Goal: Task Accomplishment & Management: Complete application form

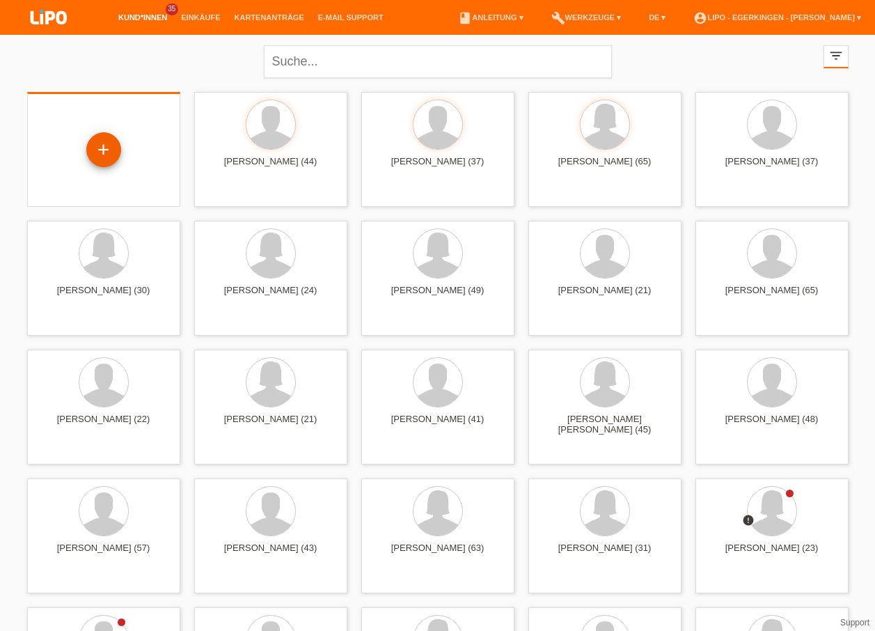
click at [114, 148] on div "+" at bounding box center [103, 149] width 35 height 35
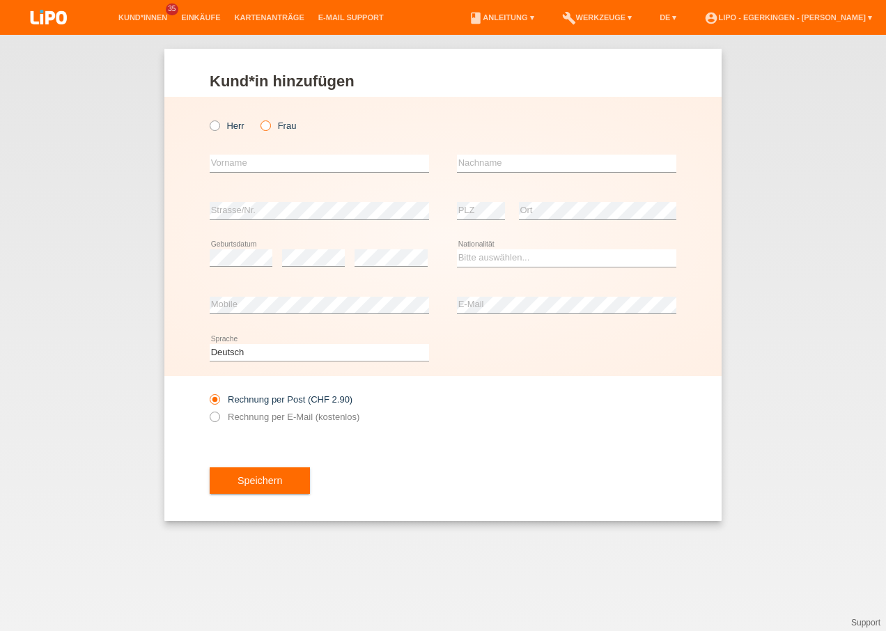
click at [258, 118] on icon at bounding box center [258, 118] width 0 height 0
click at [265, 125] on input "Frau" at bounding box center [264, 124] width 9 height 9
radio input "true"
click at [250, 157] on input "text" at bounding box center [319, 163] width 219 height 17
type input "Diana"
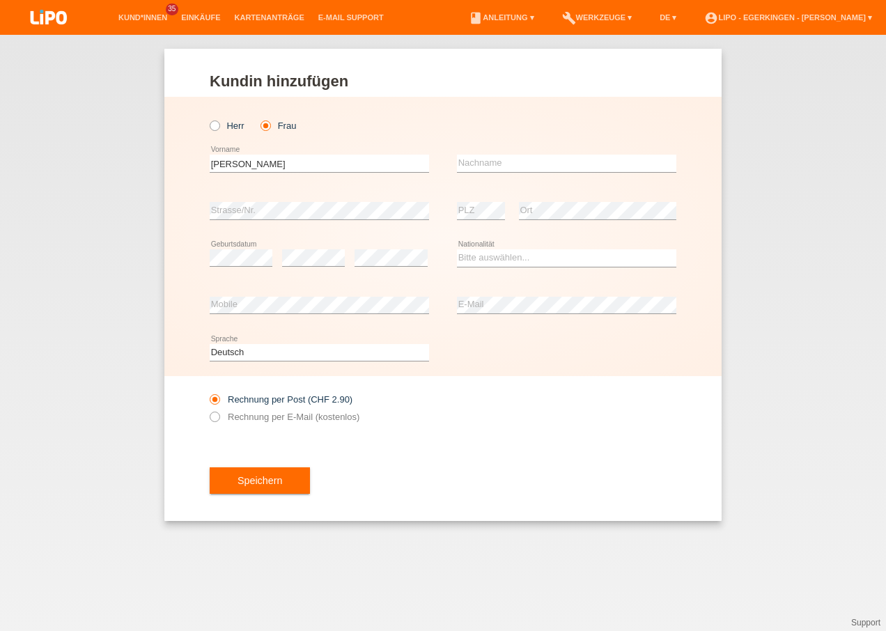
click at [487, 155] on div "error Nachname" at bounding box center [566, 163] width 219 height 47
click at [483, 162] on input "text" at bounding box center [566, 163] width 219 height 17
type input "Kolly"
click at [528, 258] on select "Bitte auswählen... Schweiz Deutschland Liechtenstein Österreich ------------ Af…" at bounding box center [566, 257] width 219 height 17
select select "CH"
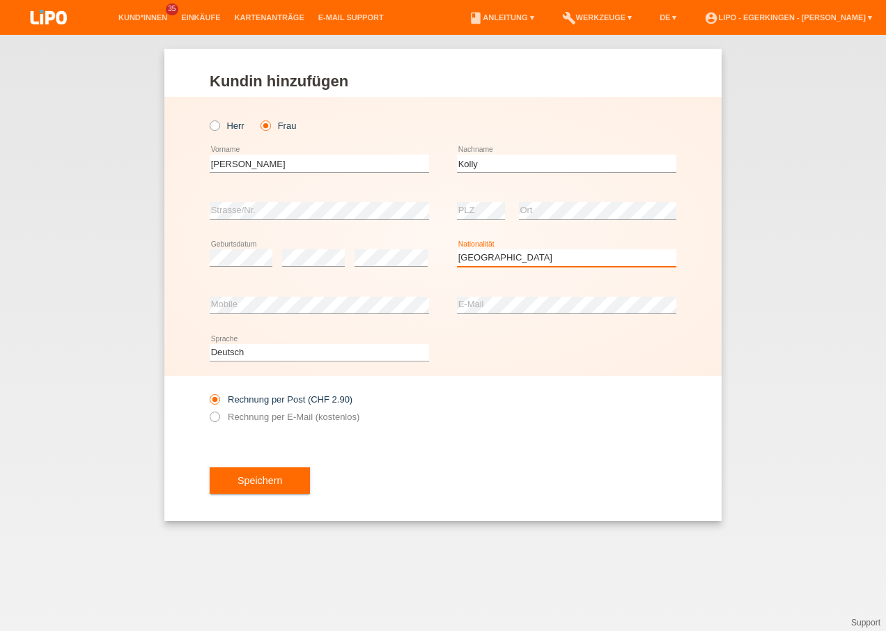
click at [457, 249] on select "Bitte auswählen... Schweiz Deutschland Liechtenstein Österreich ------------ Af…" at bounding box center [566, 257] width 219 height 17
click at [239, 474] on button "Speichern" at bounding box center [260, 480] width 100 height 26
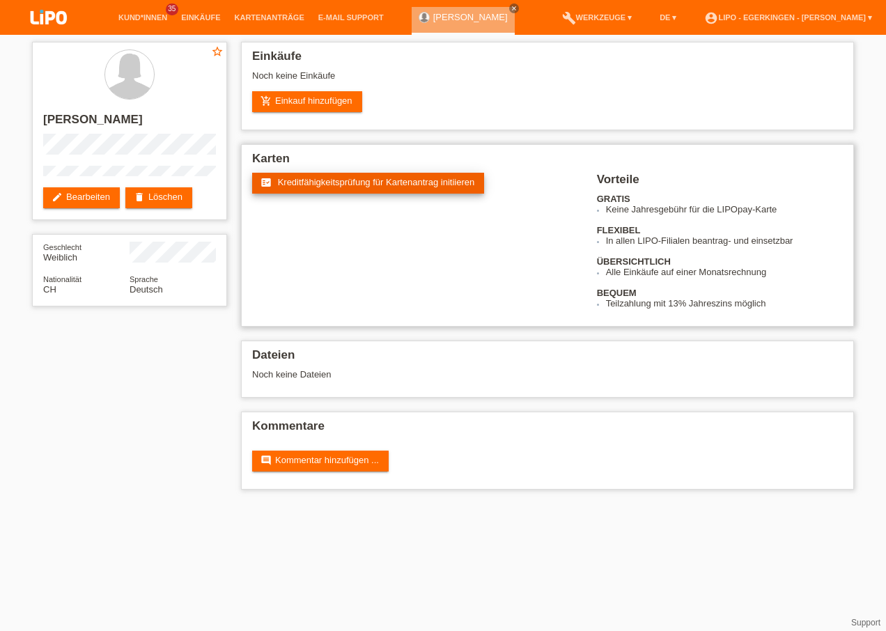
click at [426, 187] on span "Kreditfähigkeitsprüfung für Kartenantrag initiieren" at bounding box center [376, 182] width 197 height 10
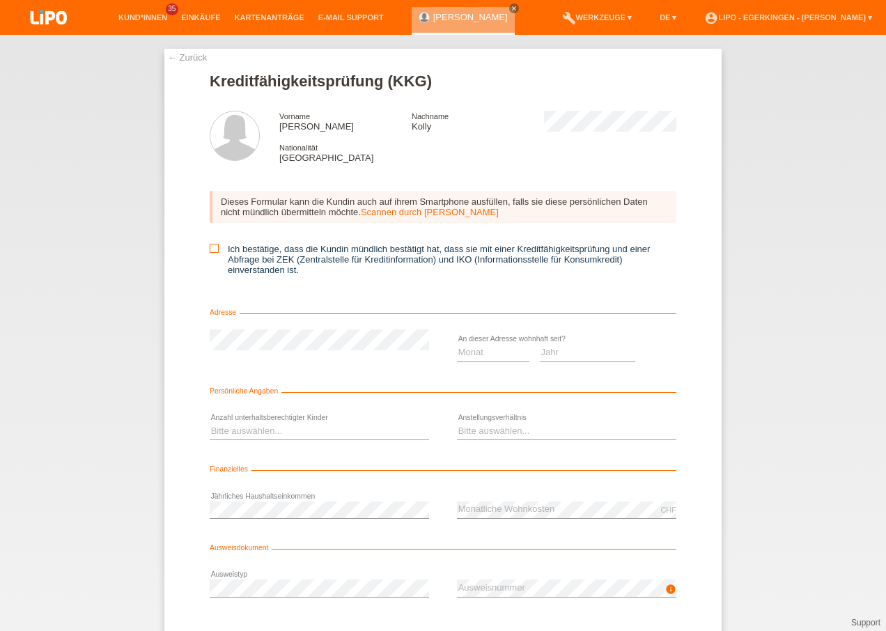
click at [210, 250] on icon at bounding box center [214, 248] width 9 height 9
click at [210, 250] on input "Ich bestätige, dass die Kundin mündlich bestätigt hat, dass sie mit einer Kredi…" at bounding box center [214, 248] width 9 height 9
checkbox input "true"
click at [550, 350] on select "Jahr 2025 2024 2023 2022 2021 2020 2019 2018 2017 2016 2015 2014 2013 2012 2011…" at bounding box center [588, 352] width 96 height 17
select select "2018"
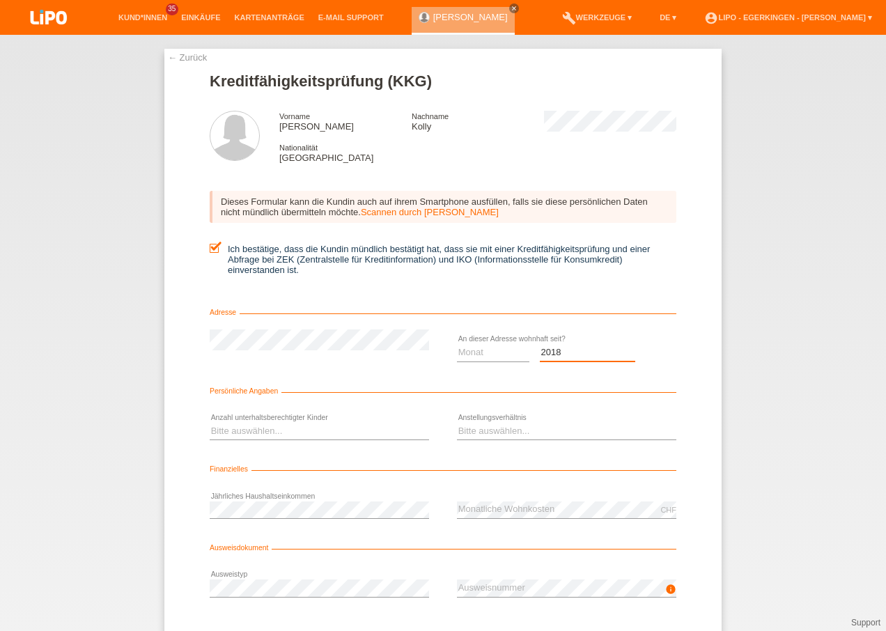
click at [540, 344] on select "Jahr 2025 2024 2023 2022 2021 2020 2019 2018 2017 2016 2015 2014 2013 2012 2011…" at bounding box center [588, 352] width 96 height 17
drag, startPoint x: 475, startPoint y: 354, endPoint x: 474, endPoint y: 364, distance: 9.8
click at [475, 354] on select "Monat 01 02 03 04 05 06 07 08 09 10" at bounding box center [493, 352] width 72 height 17
select select "12"
click at [457, 344] on select "Monat 01 02 03 04 05 06 07 08 09 10" at bounding box center [493, 352] width 72 height 17
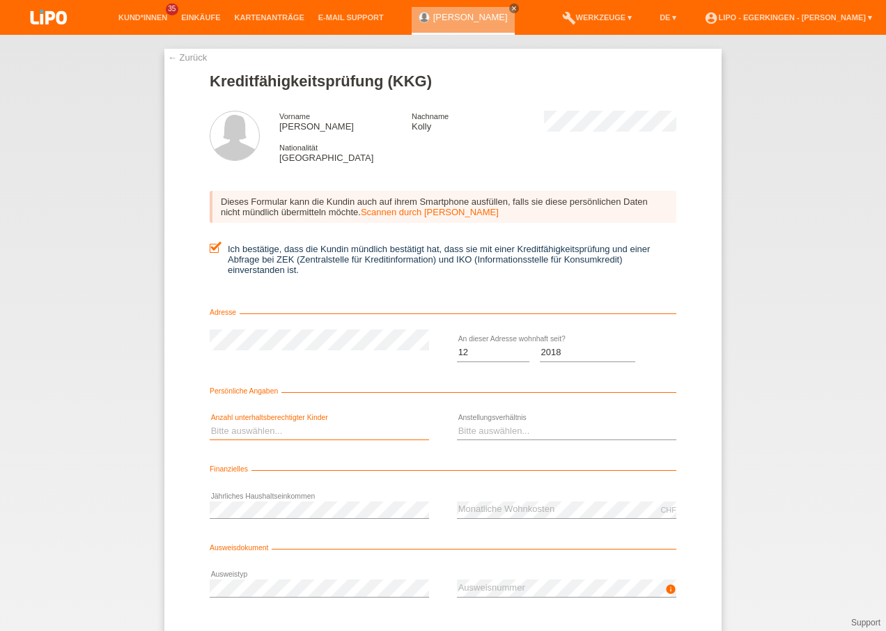
click at [338, 423] on select "Bitte auswählen... 0 1 2 3 4 5 6 7 8 9" at bounding box center [319, 431] width 219 height 17
select select "0"
click at [210, 423] on select "Bitte auswählen... 0 1 2 3 4 5 6 7 8 9" at bounding box center [319, 431] width 219 height 17
click at [472, 430] on select "Bitte auswählen... Unbefristet Befristet Lehrling/Student Pensioniert Nicht arb…" at bounding box center [566, 431] width 219 height 17
select select "UNEMPLOYED"
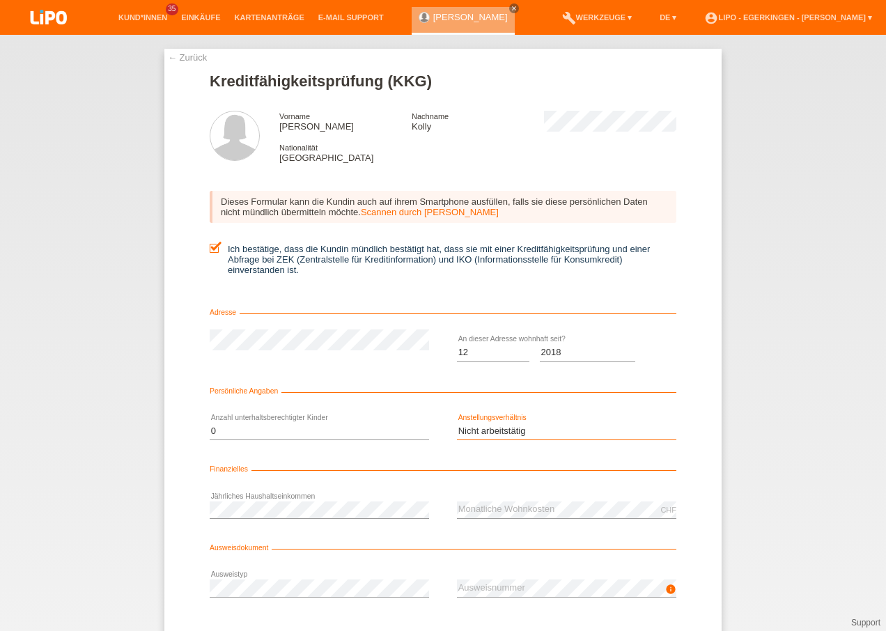
click at [457, 423] on select "Bitte auswählen... Unbefristet Befristet Lehrling/Student Pensioniert Nicht arb…" at bounding box center [566, 431] width 219 height 17
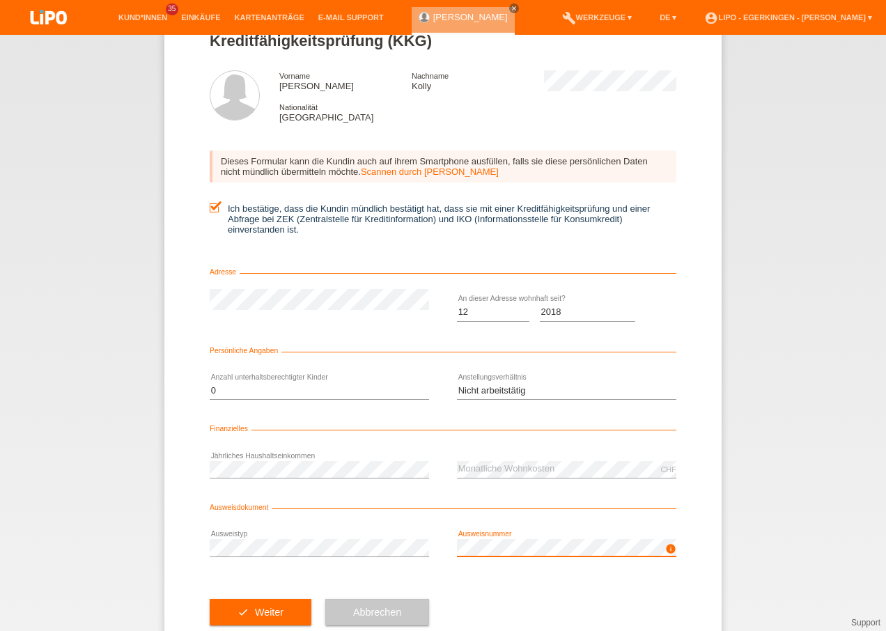
scroll to position [76, 0]
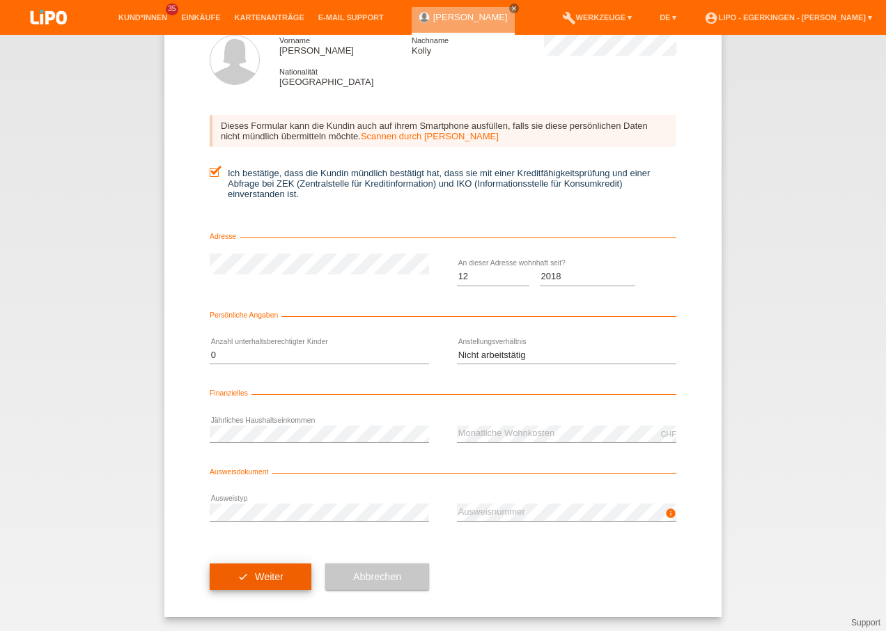
click at [263, 570] on button "check Weiter" at bounding box center [261, 576] width 102 height 26
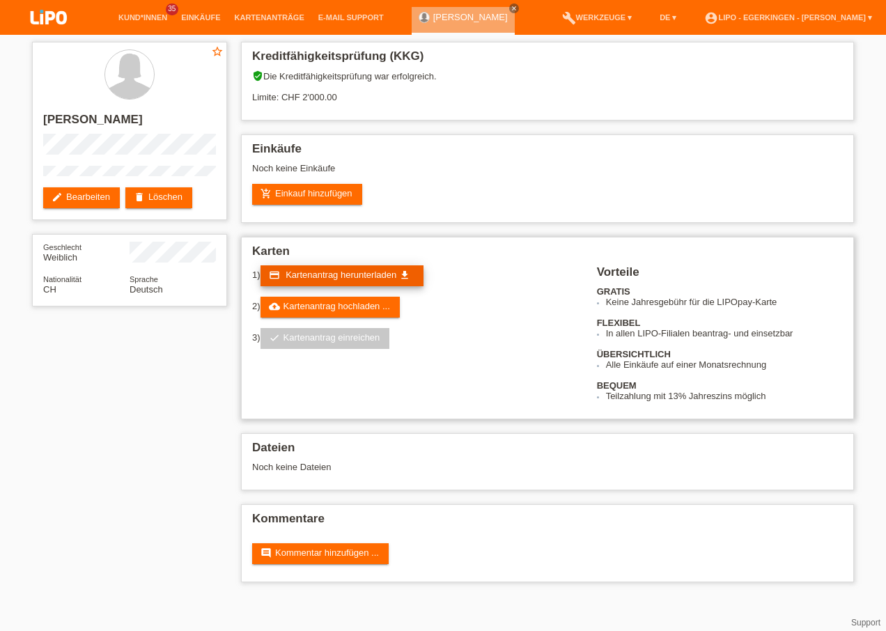
click at [405, 274] on icon "get_app" at bounding box center [404, 275] width 11 height 11
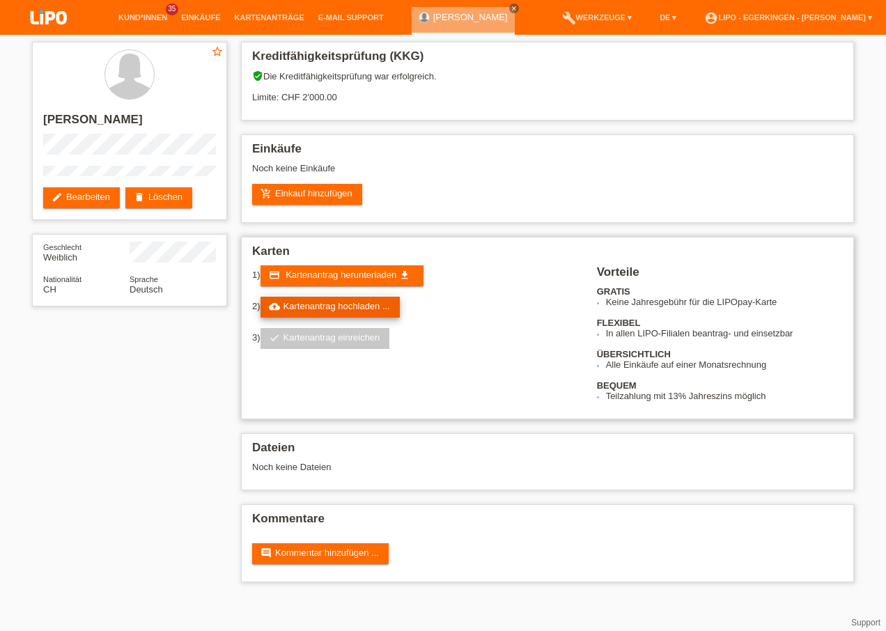
click at [366, 308] on link "cloud_upload Kartenantrag hochladen ..." at bounding box center [329, 307] width 139 height 21
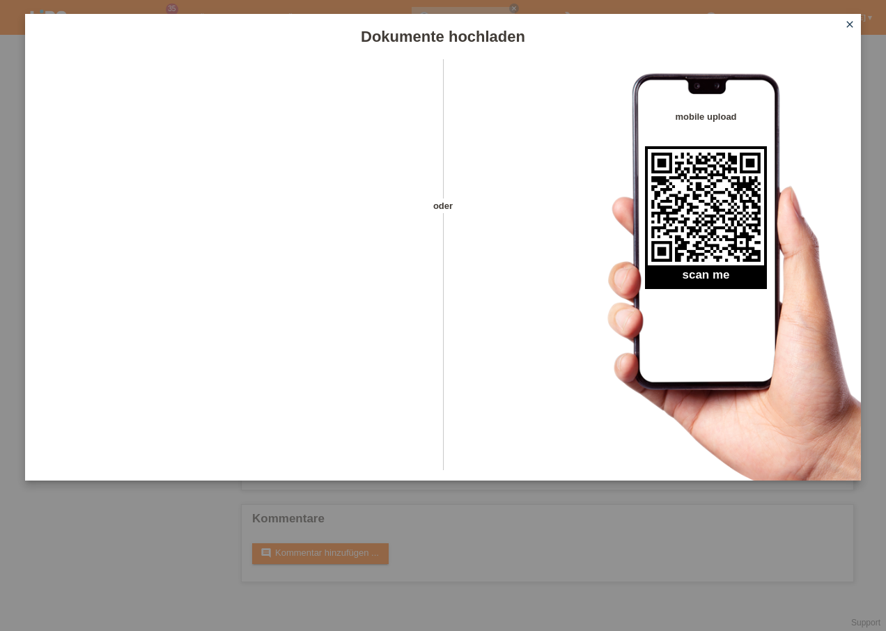
click at [850, 20] on div "Dokumente hochladen oder mobile upload scan me close" at bounding box center [443, 247] width 836 height 467
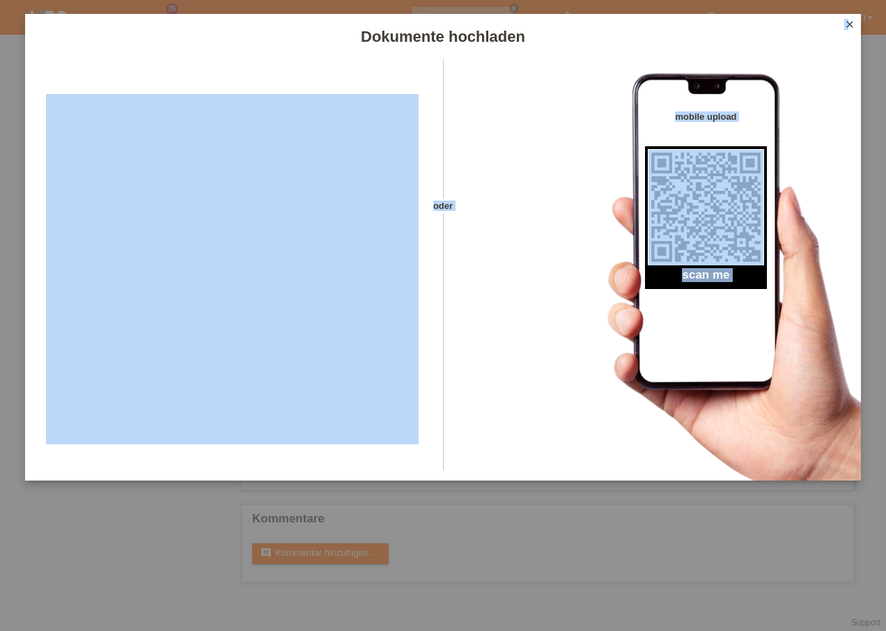
click at [848, 24] on icon "close" at bounding box center [849, 24] width 11 height 11
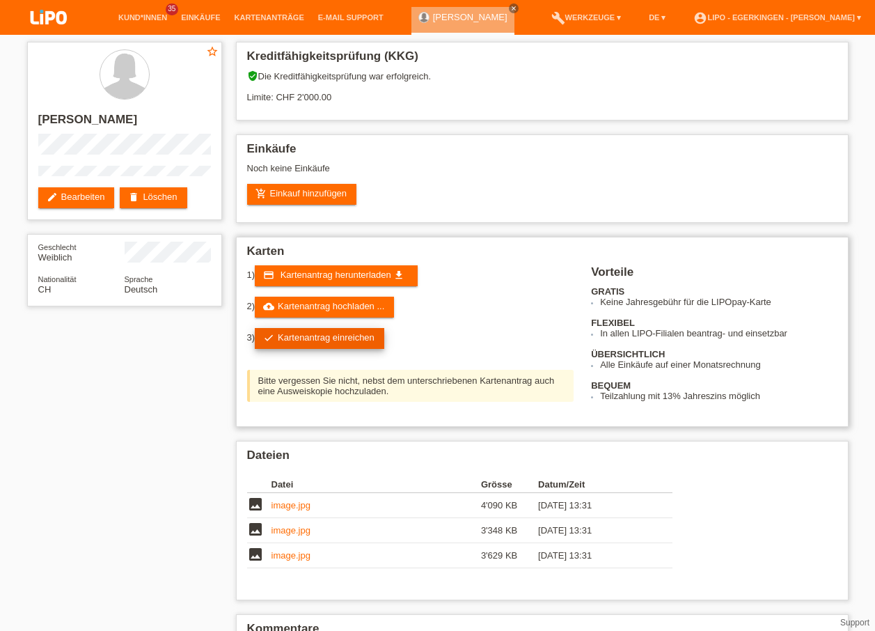
click at [286, 339] on link "check Kartenantrag einreichen" at bounding box center [320, 338] width 130 height 21
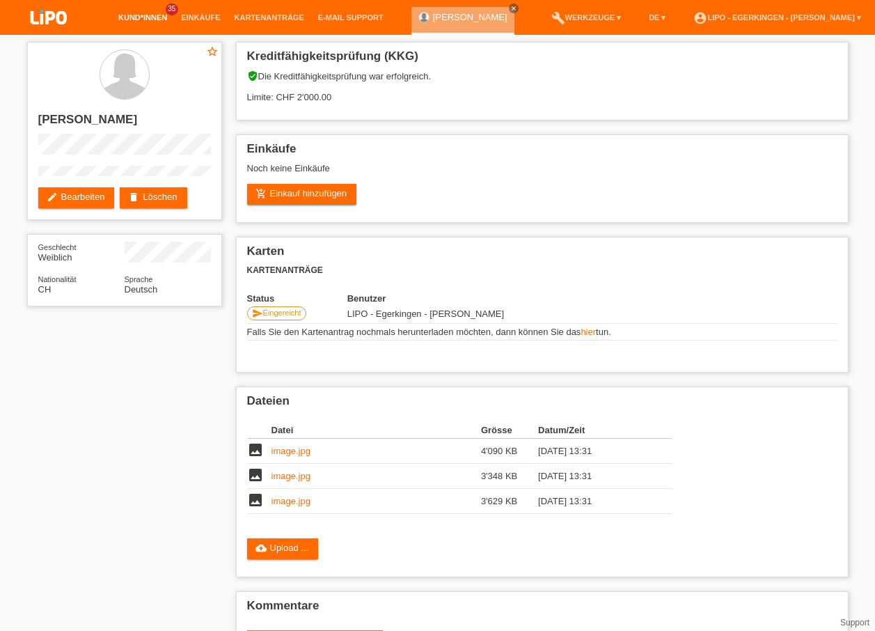
click at [157, 15] on link "Kund*innen" at bounding box center [142, 17] width 63 height 8
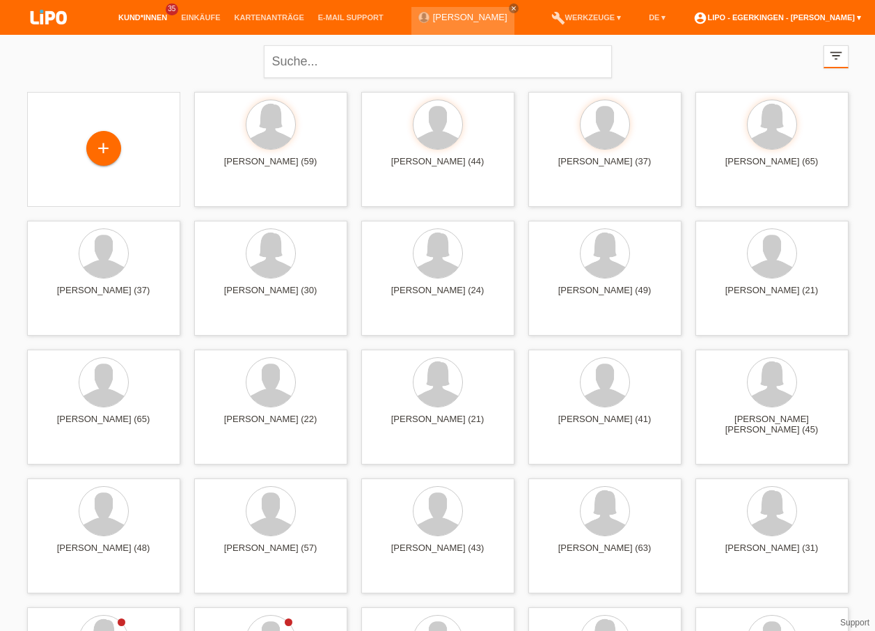
click at [807, 15] on link "account_circle LIPO - Egerkingen - [PERSON_NAME] ▾" at bounding box center [778, 17] width 182 height 8
click at [662, 71] on link "Logout" at bounding box center [669, 72] width 28 height 10
